Goal: Information Seeking & Learning: Learn about a topic

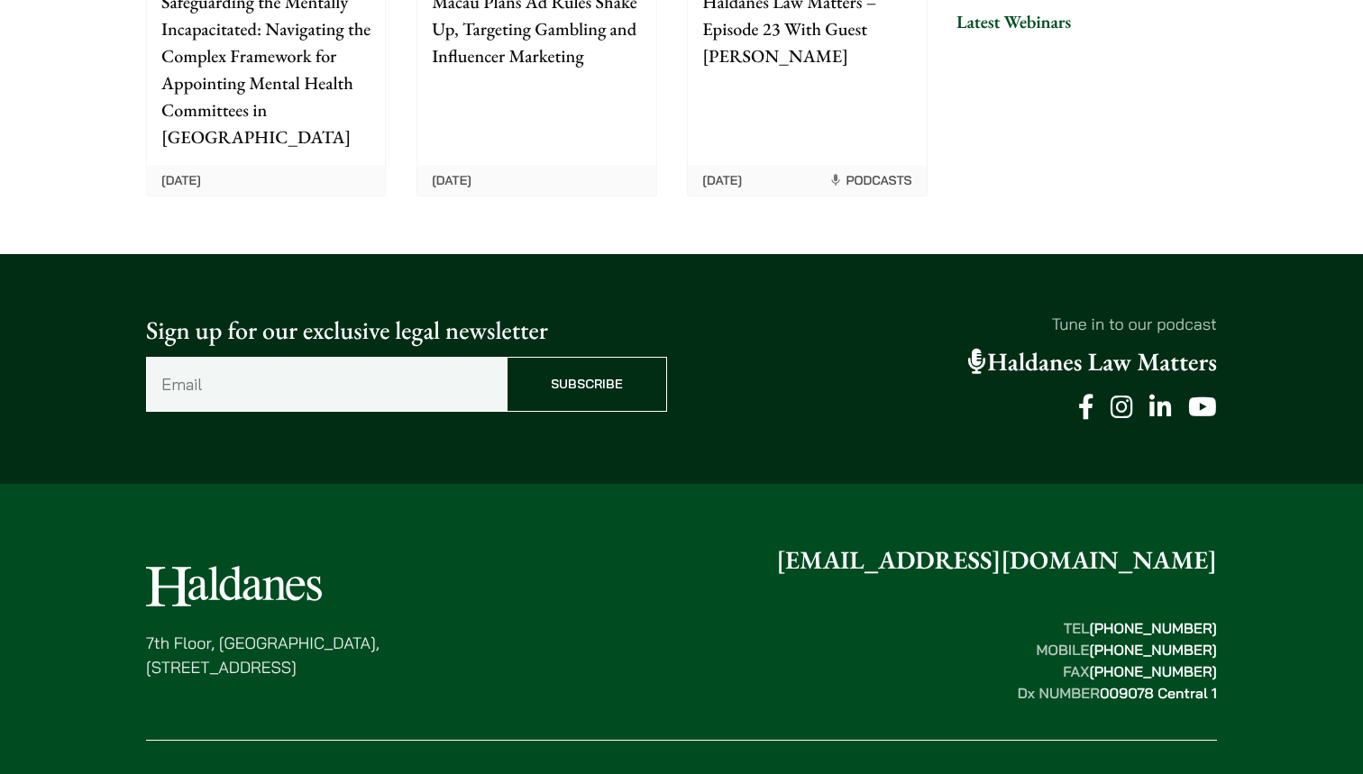
scroll to position [4645, 0]
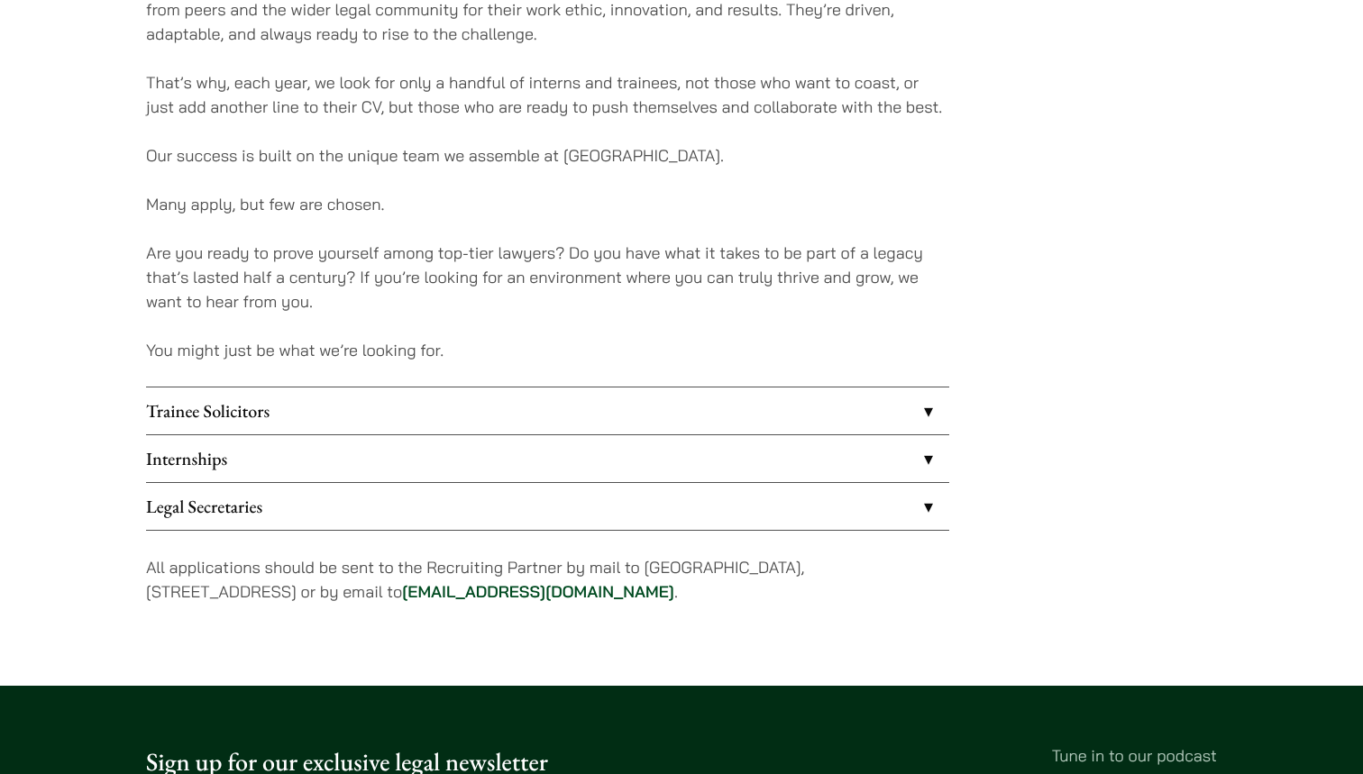
scroll to position [1410, 0]
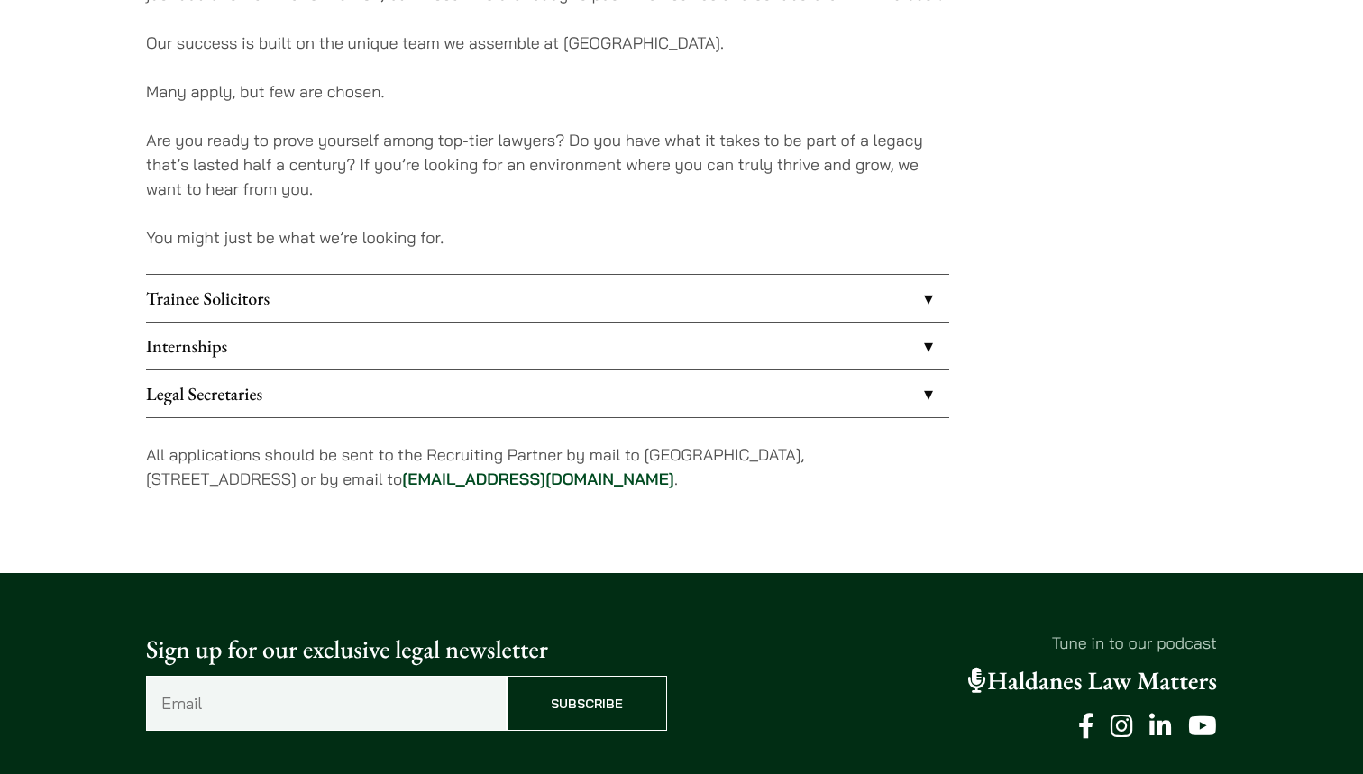
click at [359, 341] on link "Internships" at bounding box center [547, 346] width 803 height 47
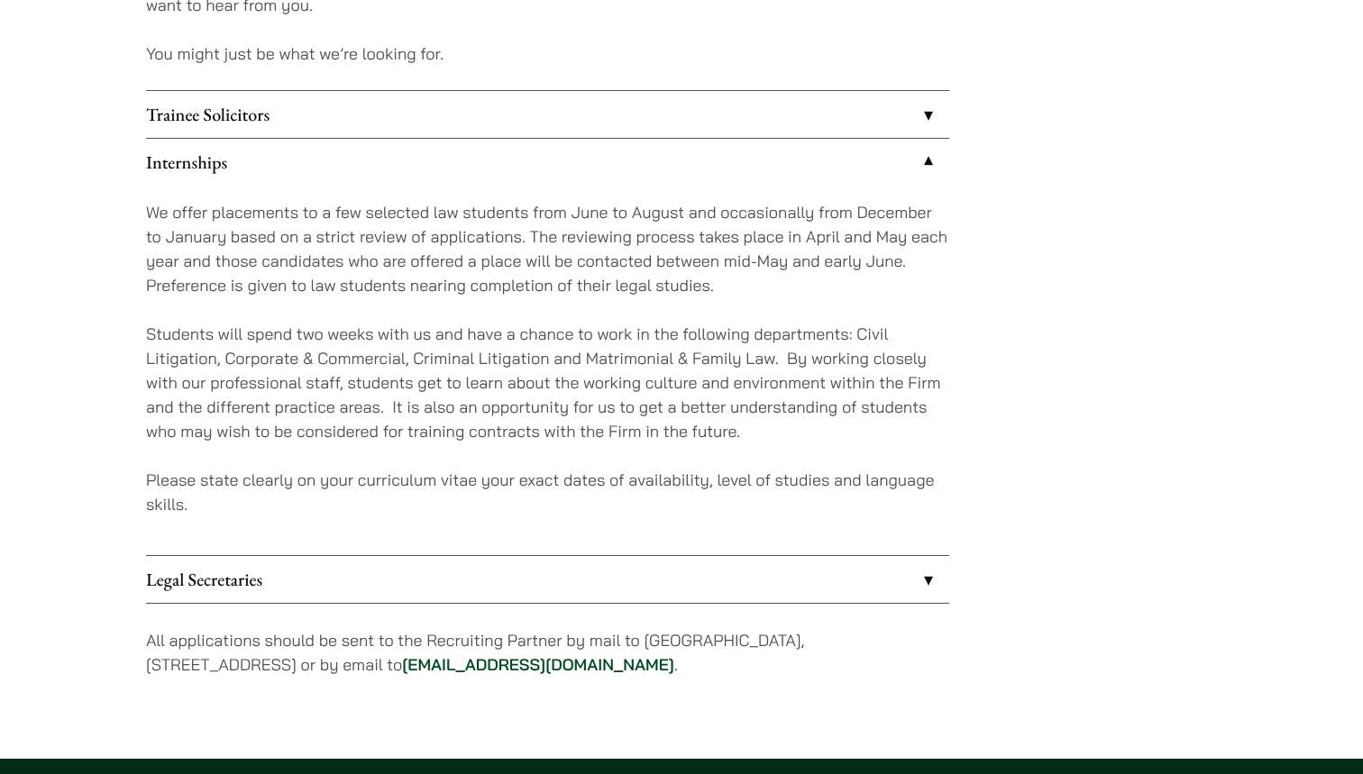
scroll to position [1613, 0]
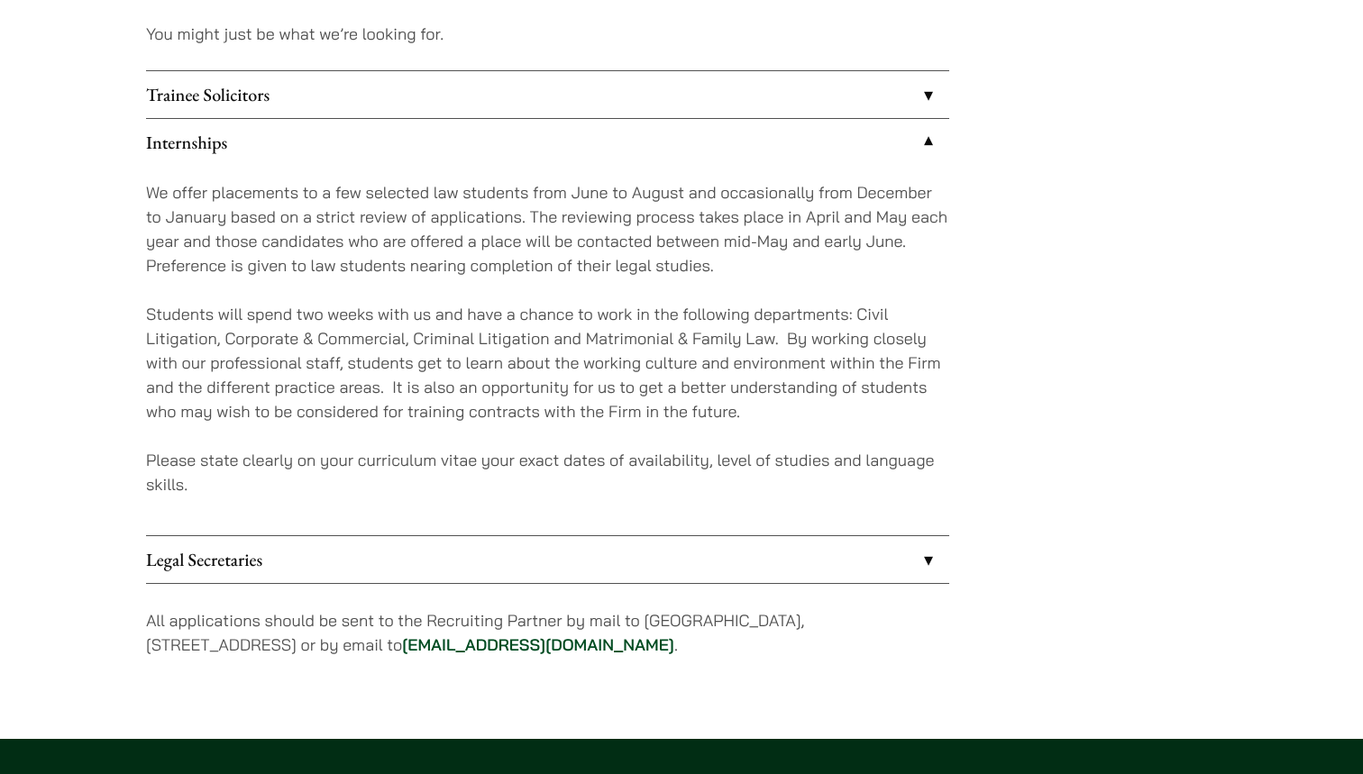
click at [469, 552] on link "Legal Secretaries" at bounding box center [547, 559] width 803 height 47
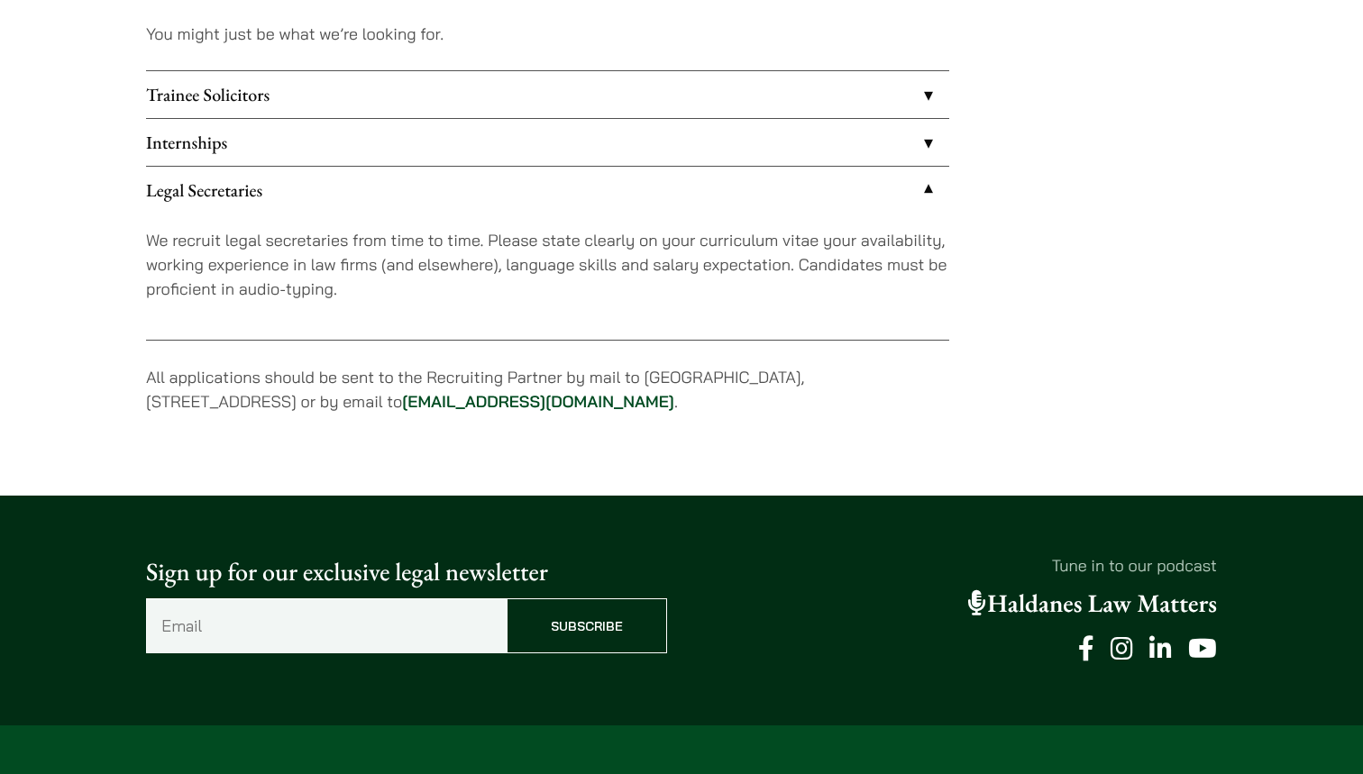
click at [400, 153] on link "Internships" at bounding box center [547, 142] width 803 height 47
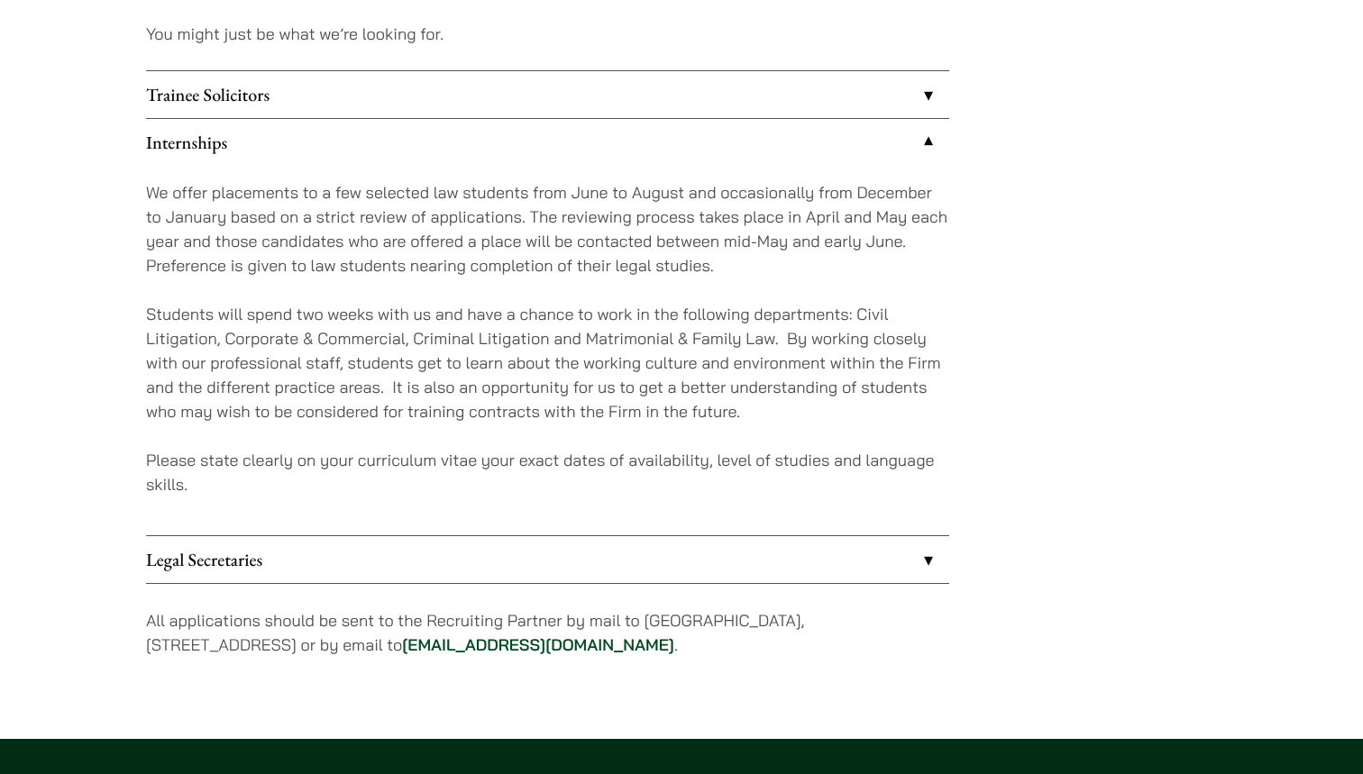
click at [400, 92] on link "Trainee Solicitors" at bounding box center [547, 94] width 803 height 47
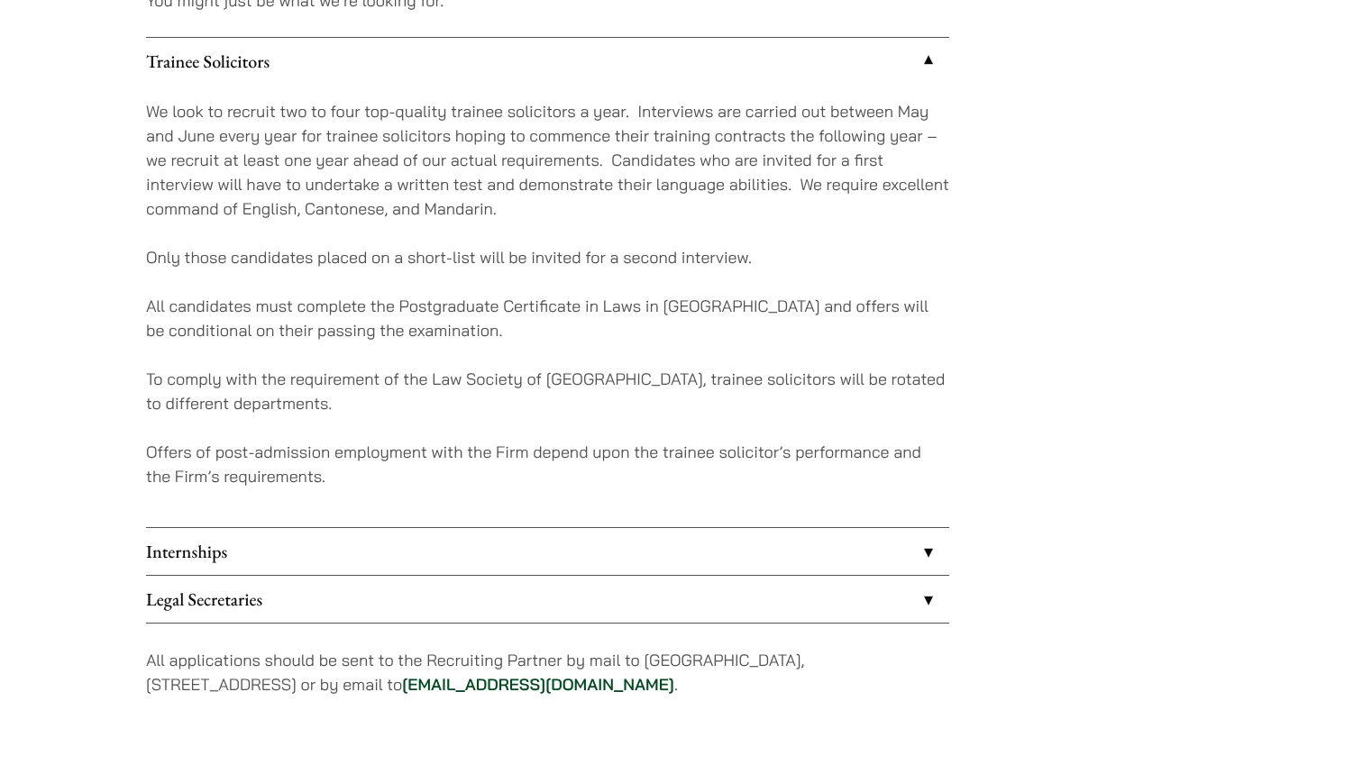
scroll to position [1645, 0]
